Goal: Transaction & Acquisition: Purchase product/service

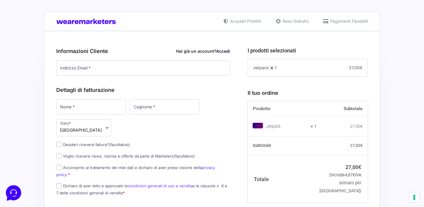
click at [220, 50] on link "Accedi" at bounding box center [223, 51] width 14 height 5
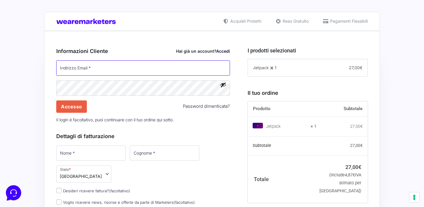
click at [157, 66] on input "Indirizzo Email *" at bounding box center [143, 67] width 174 height 15
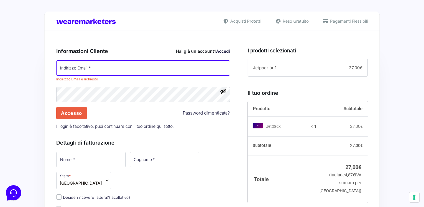
type input "[EMAIL_ADDRESS][DOMAIN_NAME]"
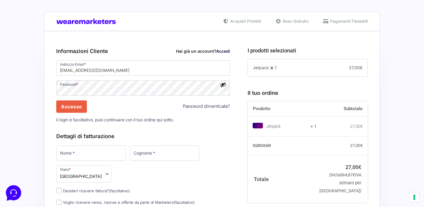
click at [221, 81] on button "Mostra password" at bounding box center [223, 84] width 6 height 6
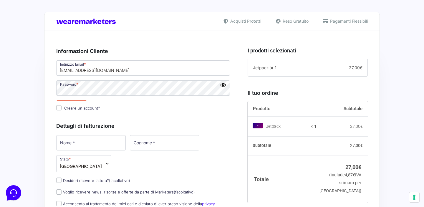
click at [221, 81] on div "Indirizzo Email * [EMAIL_ADDRESS][DOMAIN_NAME] Password * Accesso Password dime…" at bounding box center [143, 85] width 178 height 53
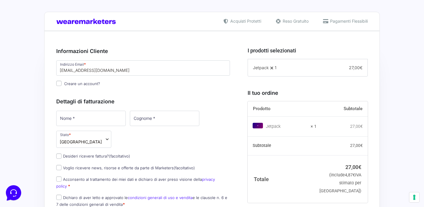
click at [175, 89] on div "Informazioni Cliente Hai già un account? Accedi Indirizzo Email * [EMAIL_ADDRES…" at bounding box center [143, 66] width 174 height 51
click at [184, 49] on h3 "Informazioni Cliente Hai già un account? Accedi" at bounding box center [143, 51] width 174 height 8
click at [183, 71] on input "[EMAIL_ADDRESS][DOMAIN_NAME]" at bounding box center [143, 67] width 174 height 15
click at [180, 49] on h3 "Informazioni Cliente Hai già un account? Accedi" at bounding box center [143, 51] width 174 height 8
click at [81, 122] on input "Nome *" at bounding box center [90, 118] width 69 height 15
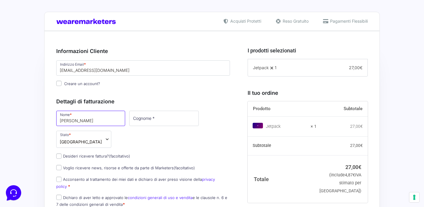
type input "Francesco"
click at [129, 119] on input "Cognome *" at bounding box center [163, 118] width 69 height 15
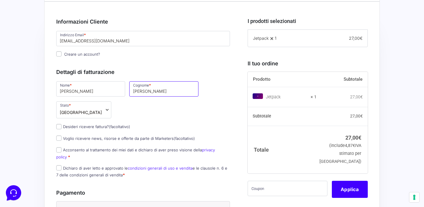
scroll to position [30, 0]
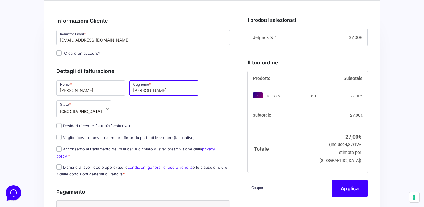
type input "Napodano"
click at [60, 134] on input "Voglio ricevere news, risorse e offerte da parte di Marketers (facoltativo)" at bounding box center [58, 136] width 5 height 5
checkbox input "true"
click at [59, 146] on input "Acconsento al trattamento dei miei dati e dichiaro di aver preso visione della …" at bounding box center [58, 148] width 5 height 5
checkbox input "true"
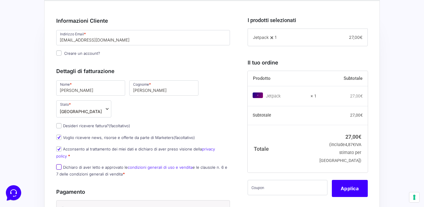
click at [59, 164] on input "Dichiaro di aver letto e approvato le condizioni generali di uso e vendita e le…" at bounding box center [58, 166] width 5 height 5
checkbox input "true"
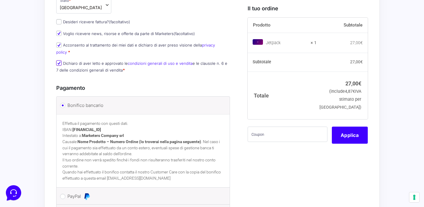
scroll to position [141, 0]
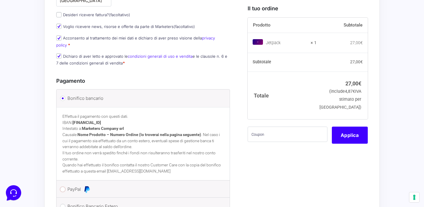
click at [63, 186] on input "PayPal" at bounding box center [62, 188] width 5 height 5
radio input "true"
